Goal: Use online tool/utility: Use online tool/utility

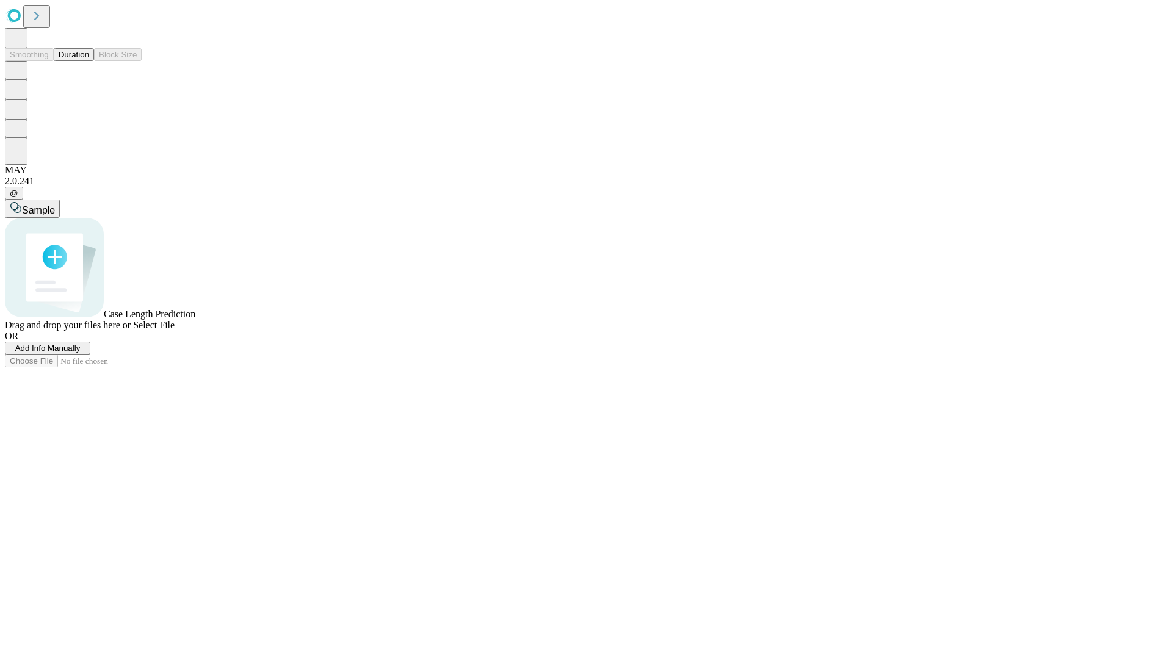
click at [89, 61] on button "Duration" at bounding box center [74, 54] width 40 height 13
click at [175, 330] on span "Select File" at bounding box center [153, 325] width 41 height 10
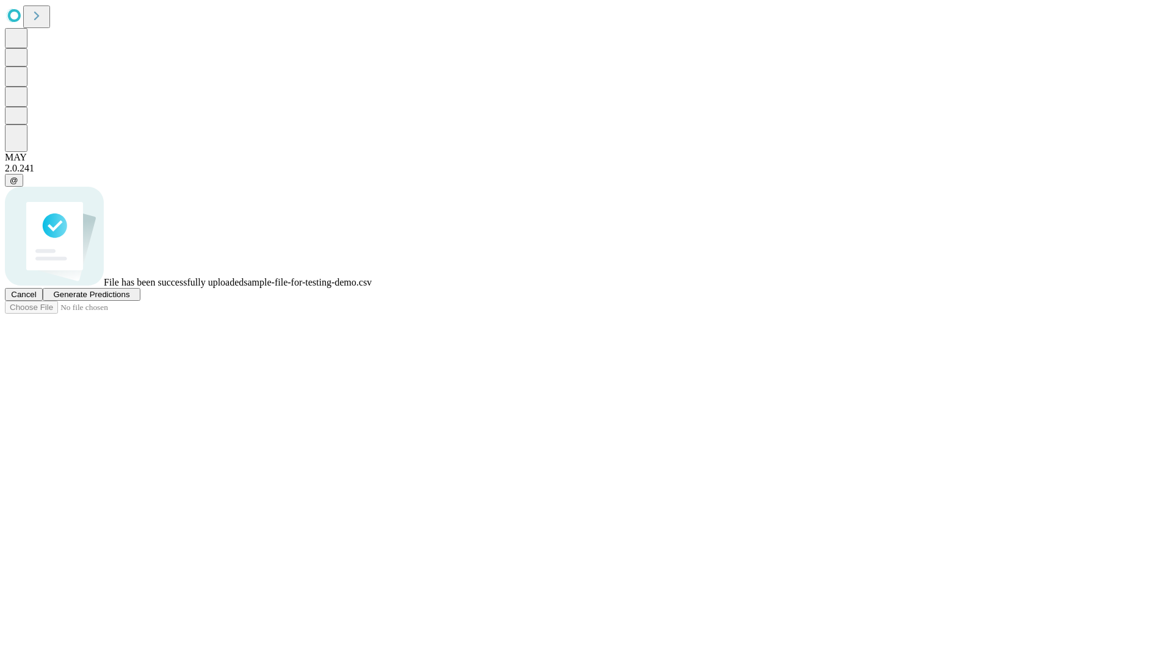
click at [129, 299] on span "Generate Predictions" at bounding box center [91, 294] width 76 height 9
